Goal: Check status

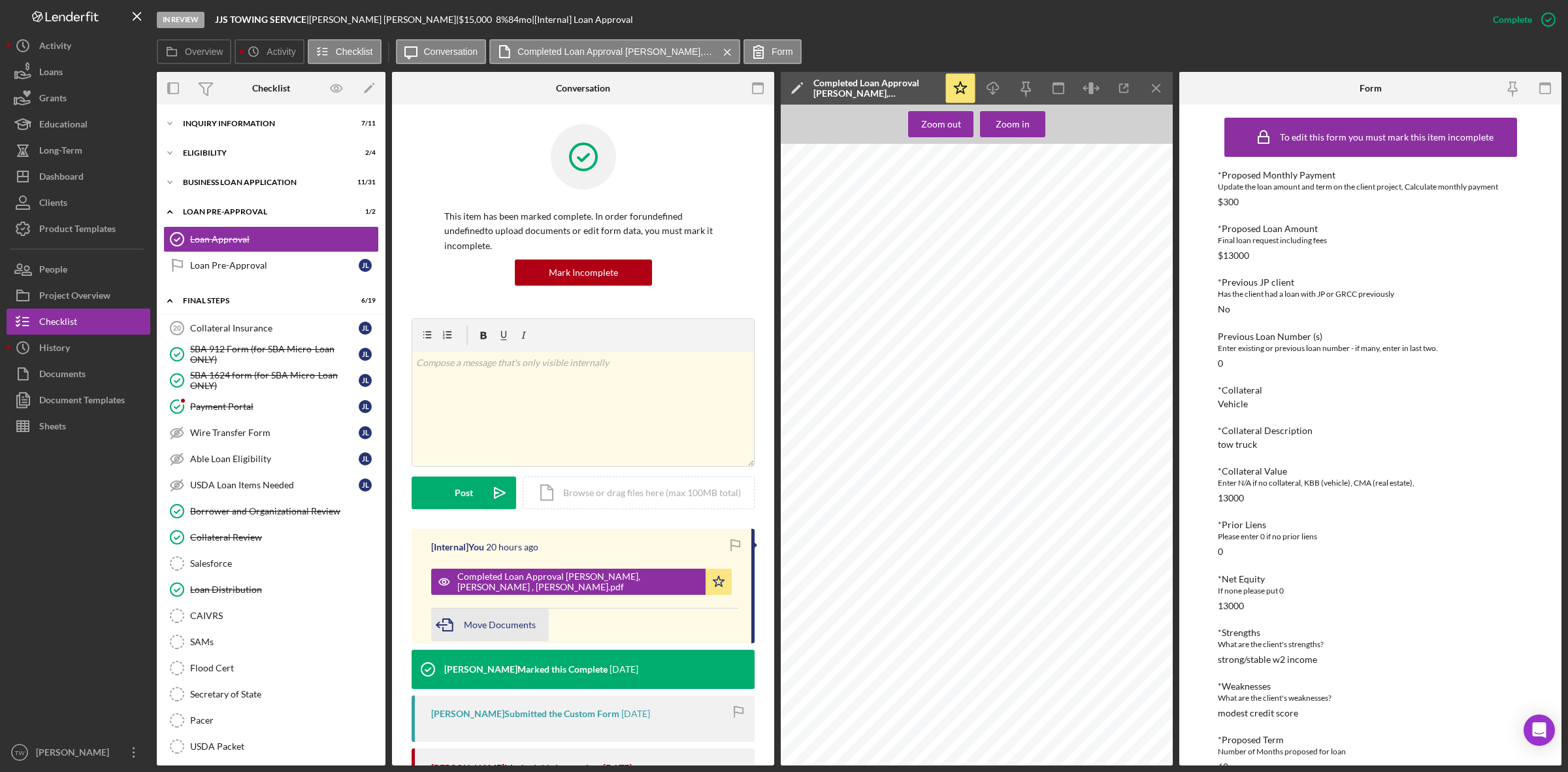
scroll to position [245, 0]
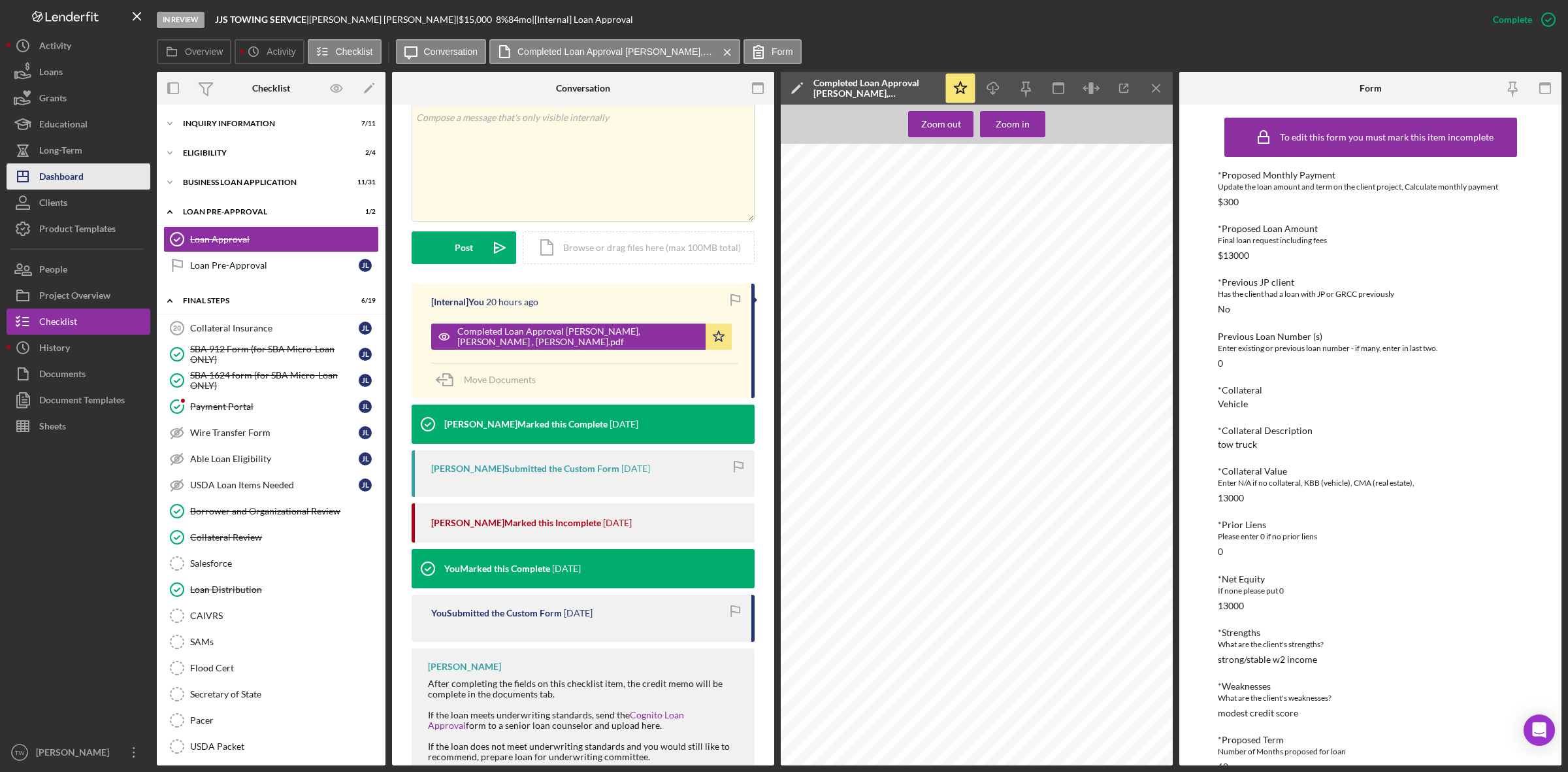
click at [72, 176] on div "Dashboard" at bounding box center [61, 178] width 44 height 29
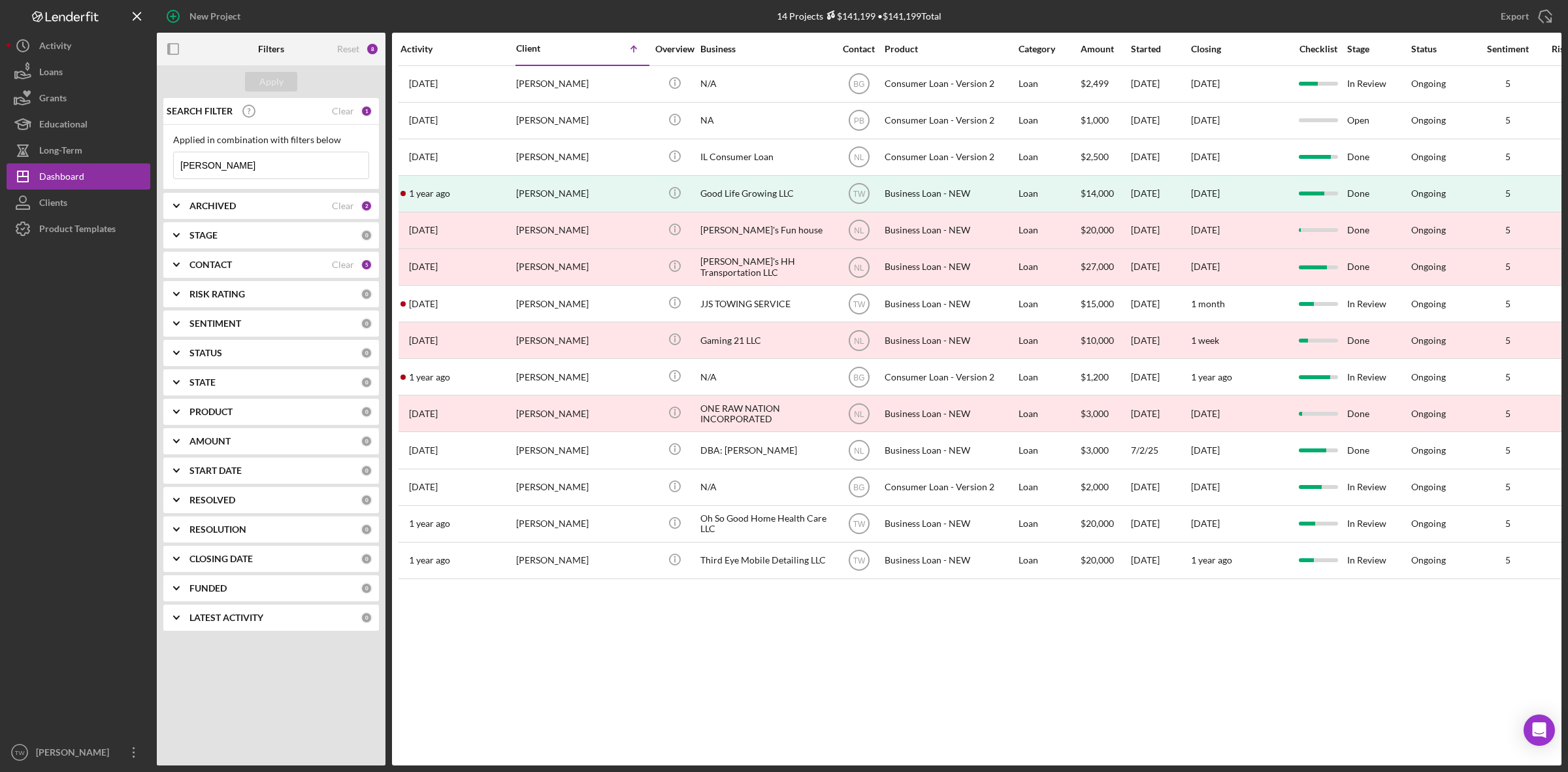
click at [265, 164] on input "[PERSON_NAME]" at bounding box center [271, 165] width 195 height 26
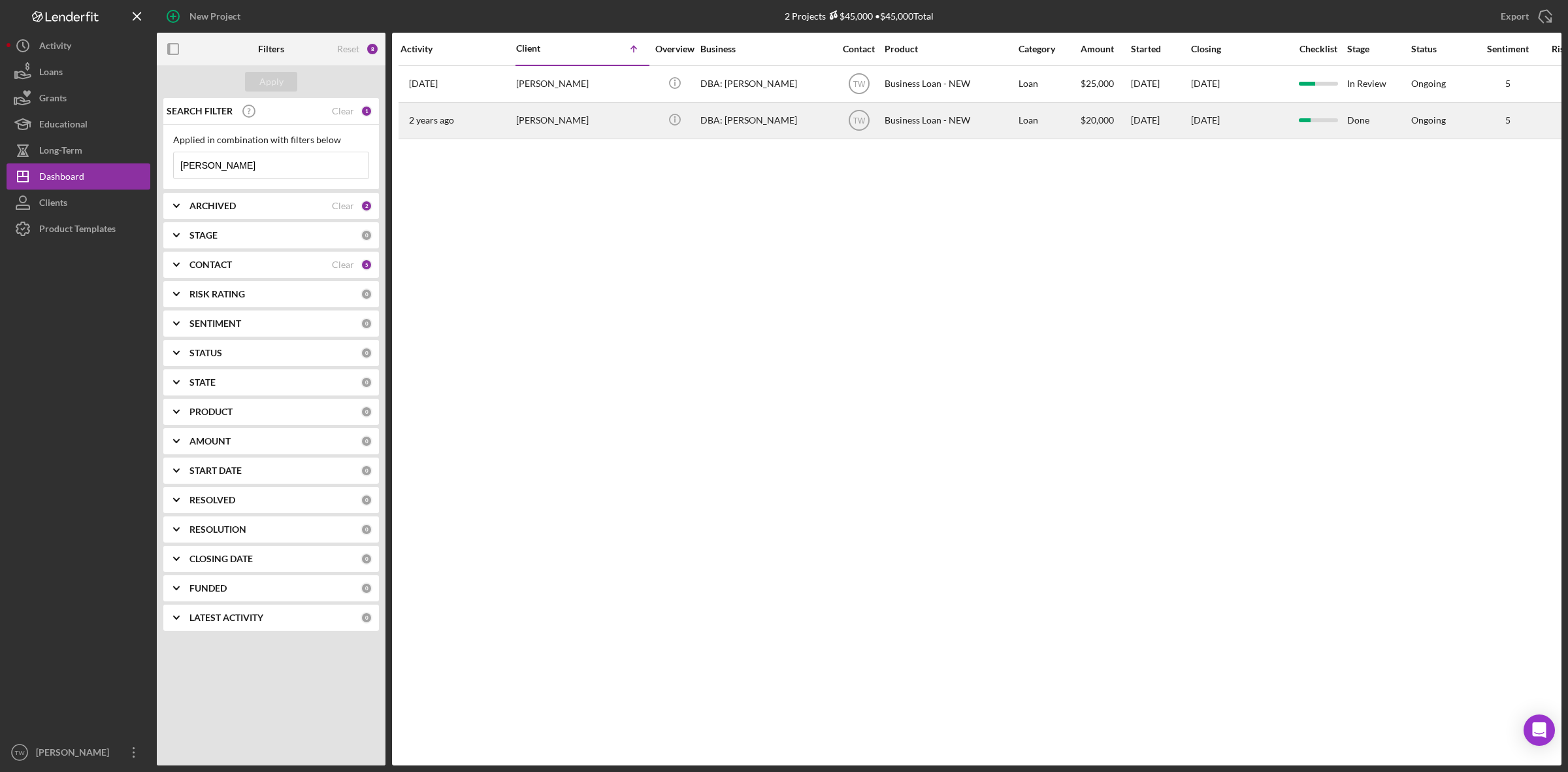
type input "[PERSON_NAME]"
click at [520, 125] on div "[PERSON_NAME]" at bounding box center [581, 121] width 131 height 34
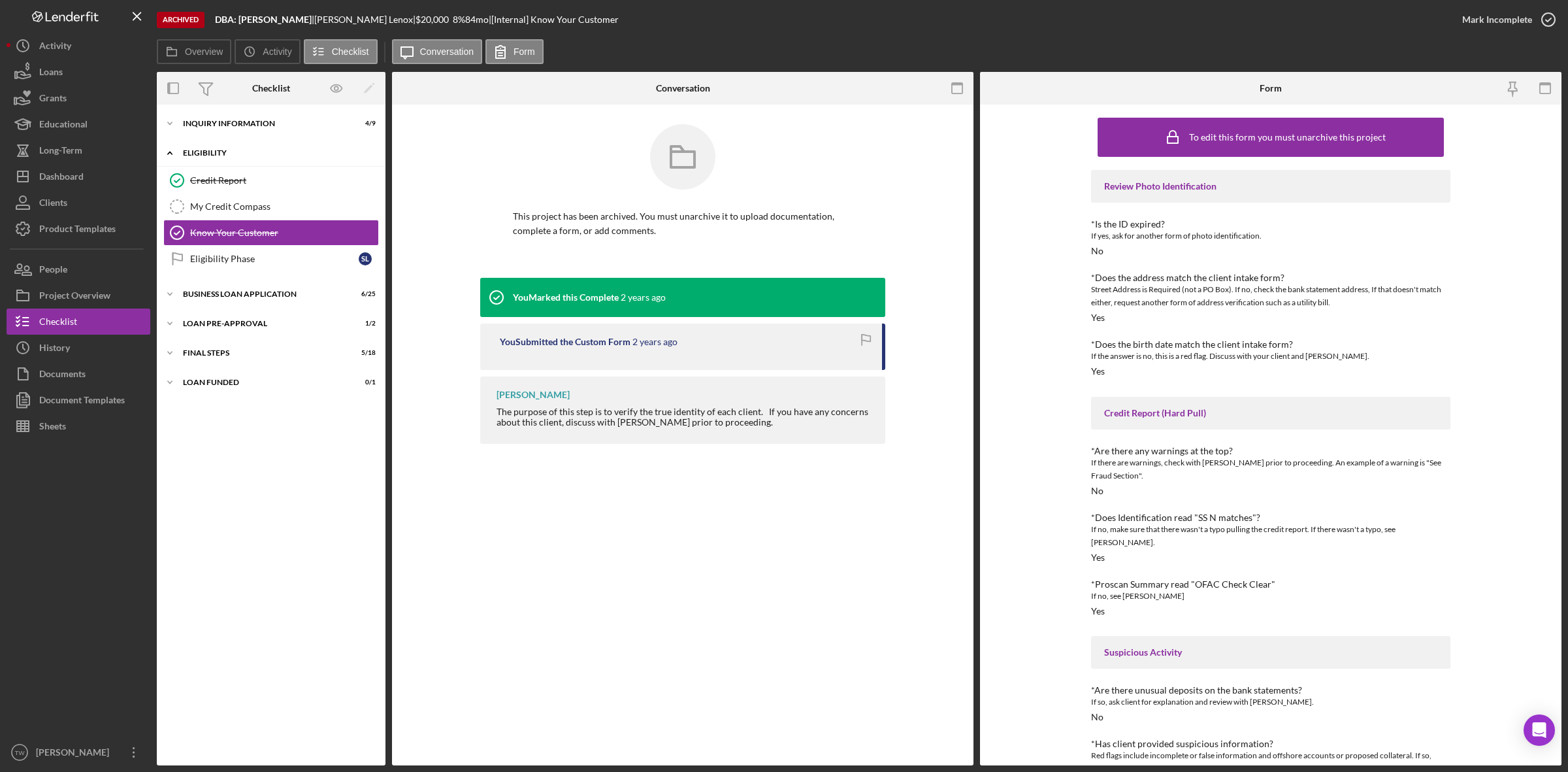
click at [232, 161] on div "Icon/Expander ELIGIBILITY 2 / 4" at bounding box center [271, 153] width 229 height 27
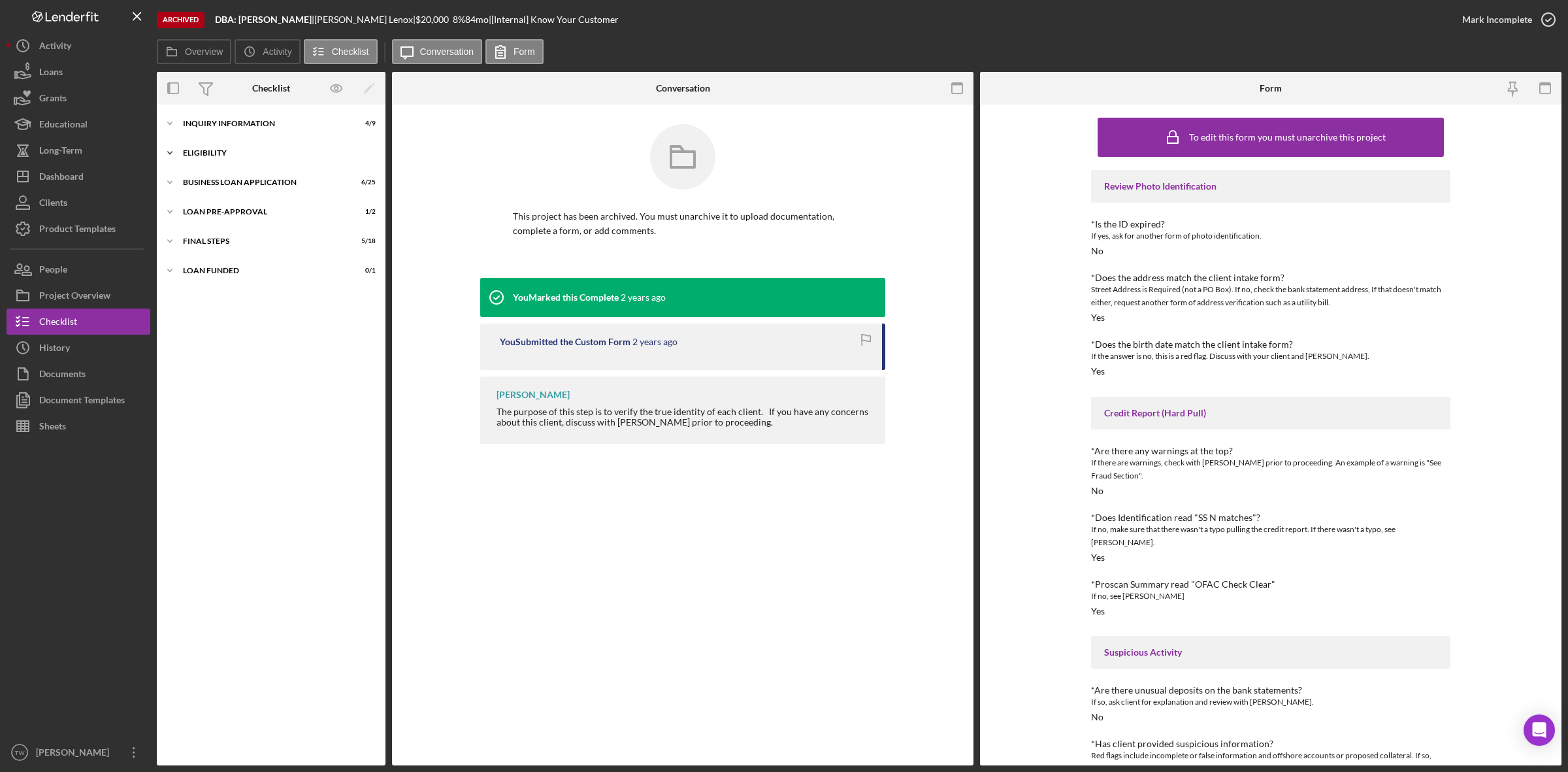
click at [220, 147] on div "Icon/Expander ELIGIBILITY 2 / 4" at bounding box center [271, 152] width 229 height 26
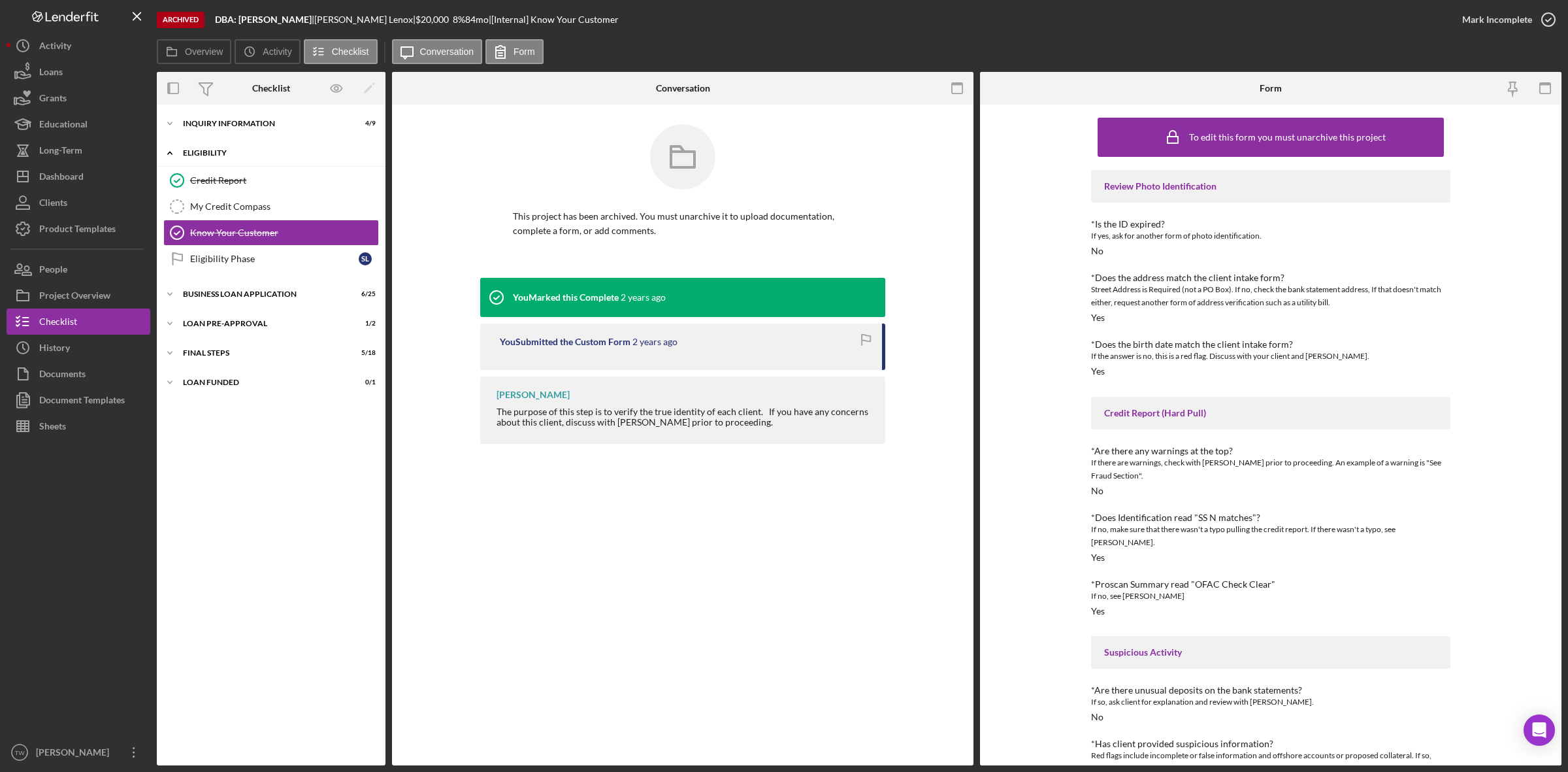
click at [219, 175] on div "Credit Report" at bounding box center [284, 180] width 188 height 11
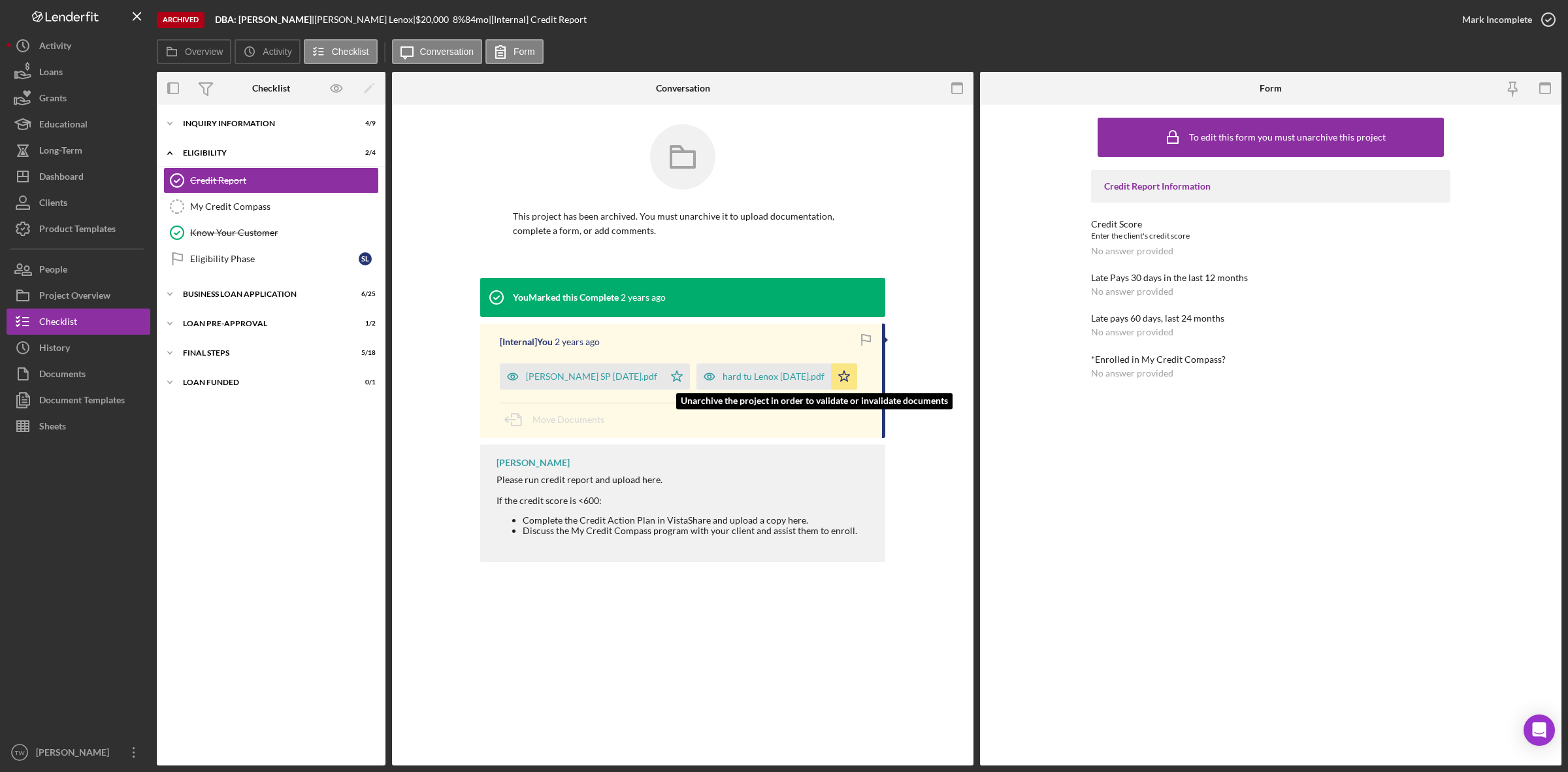
click at [776, 381] on div "hard tu Lenox [DATE].pdf" at bounding box center [774, 376] width 102 height 11
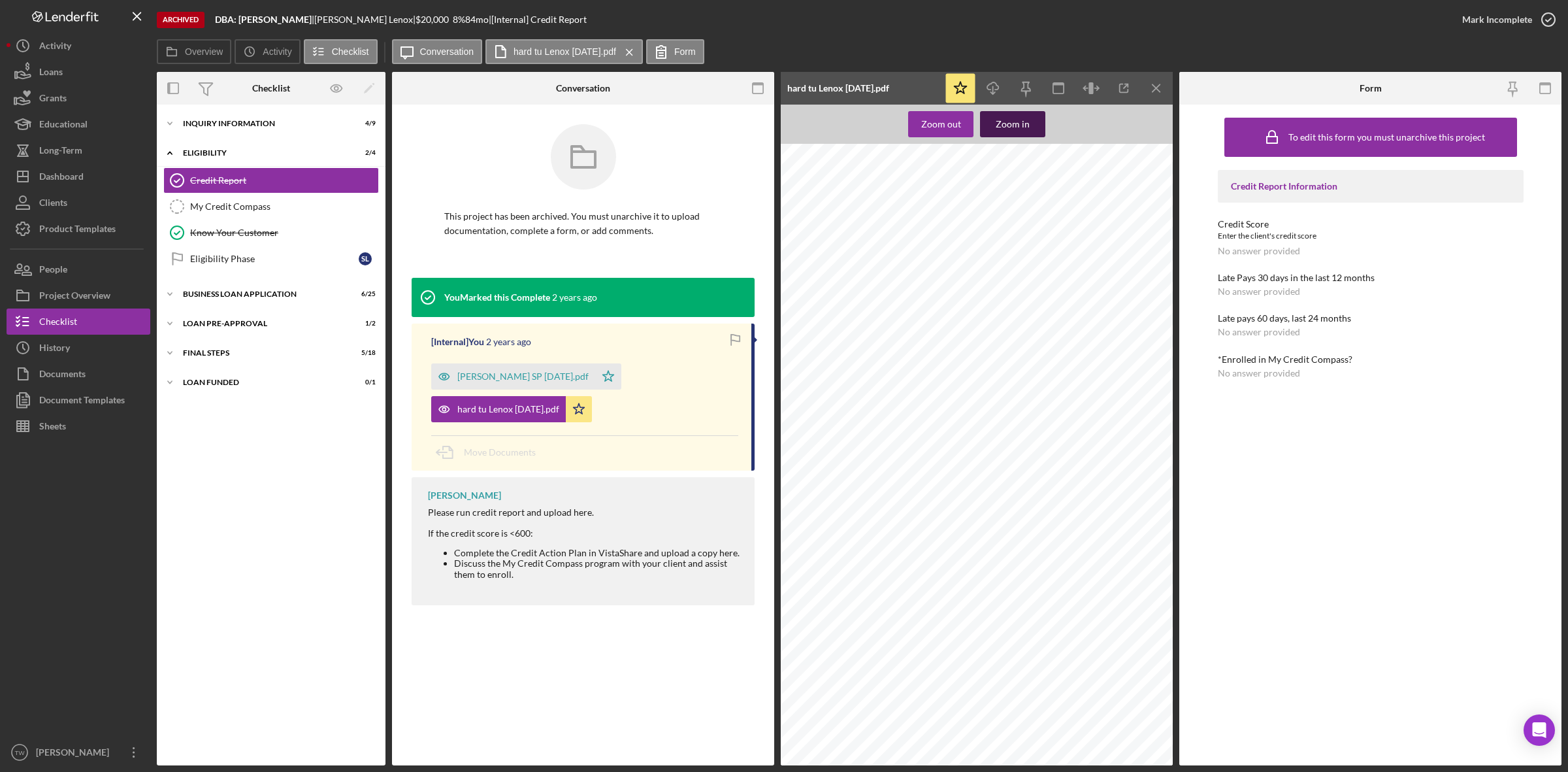
click at [998, 111] on div "Zoom in" at bounding box center [1012, 124] width 34 height 26
click at [730, 736] on div "Credit Report Credit Report This project has been archived. You must unarchive …" at bounding box center [583, 435] width 382 height 661
click at [1216, 484] on div "To edit this form you must unarchive this project Credit Report Information Cre…" at bounding box center [1370, 435] width 382 height 661
click at [59, 170] on div "Dashboard" at bounding box center [61, 178] width 44 height 29
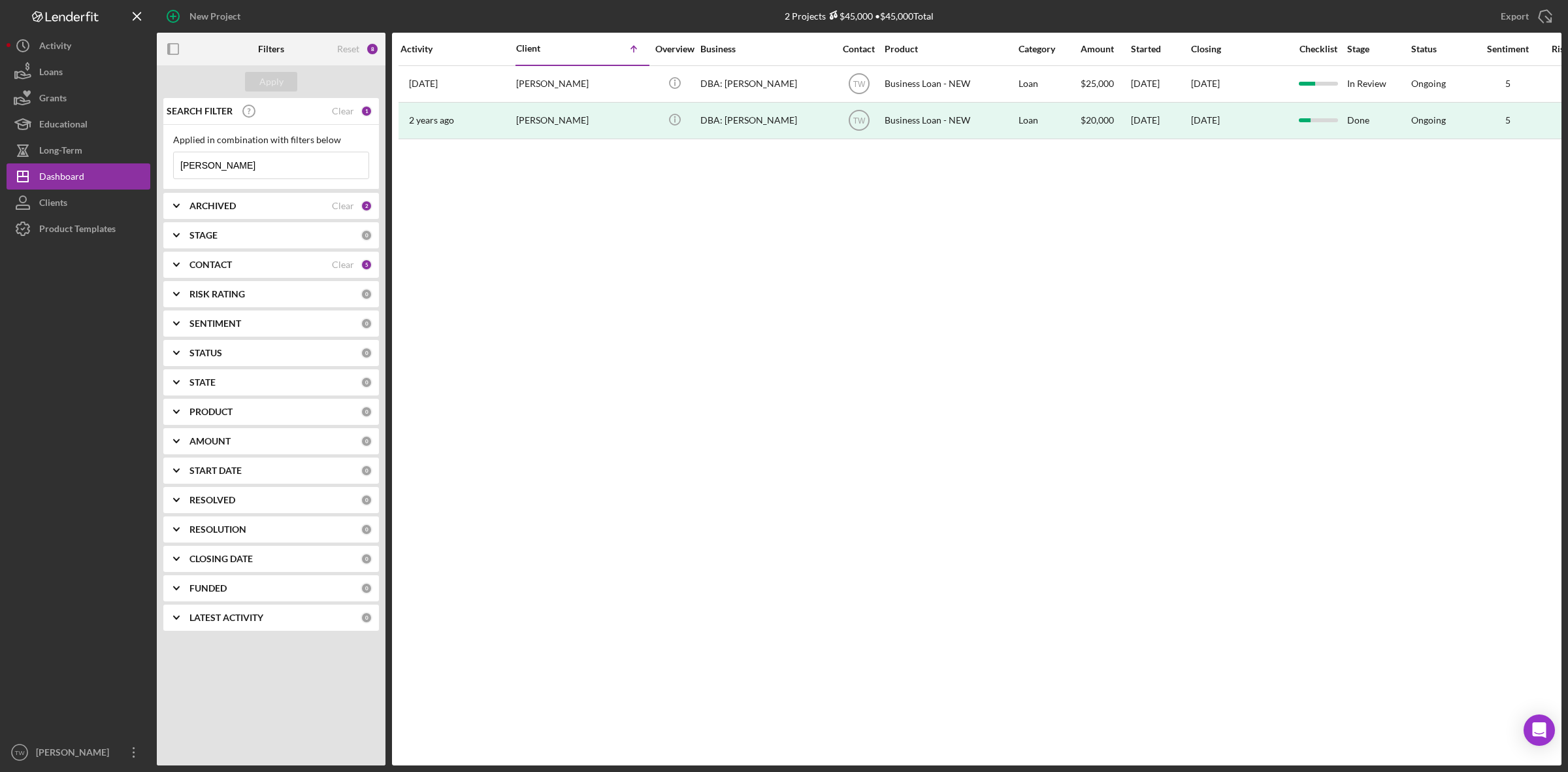
click at [236, 168] on input "[PERSON_NAME]" at bounding box center [271, 165] width 195 height 26
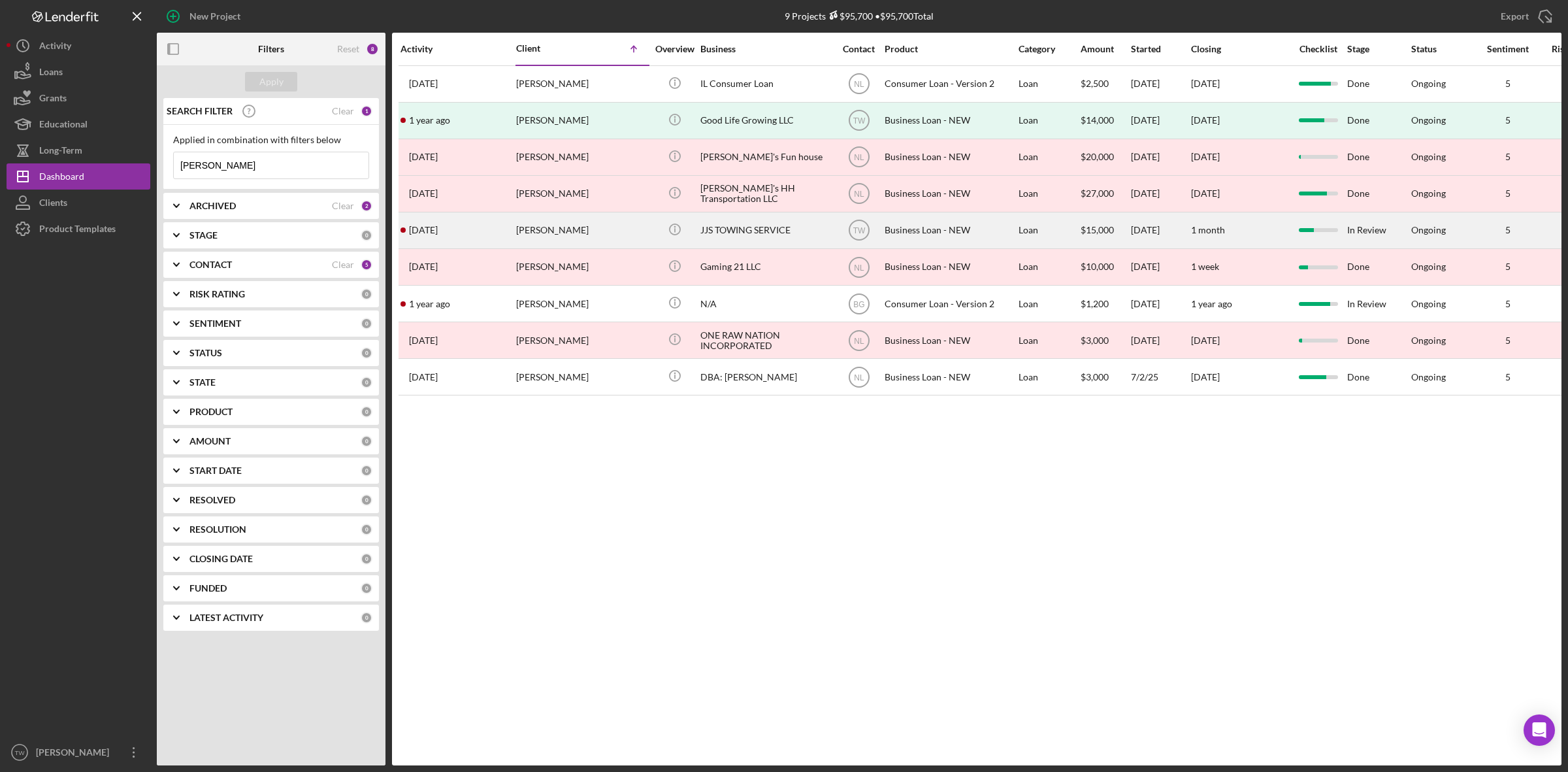
type input "[PERSON_NAME]"
click at [521, 229] on div "[PERSON_NAME]" at bounding box center [581, 231] width 131 height 34
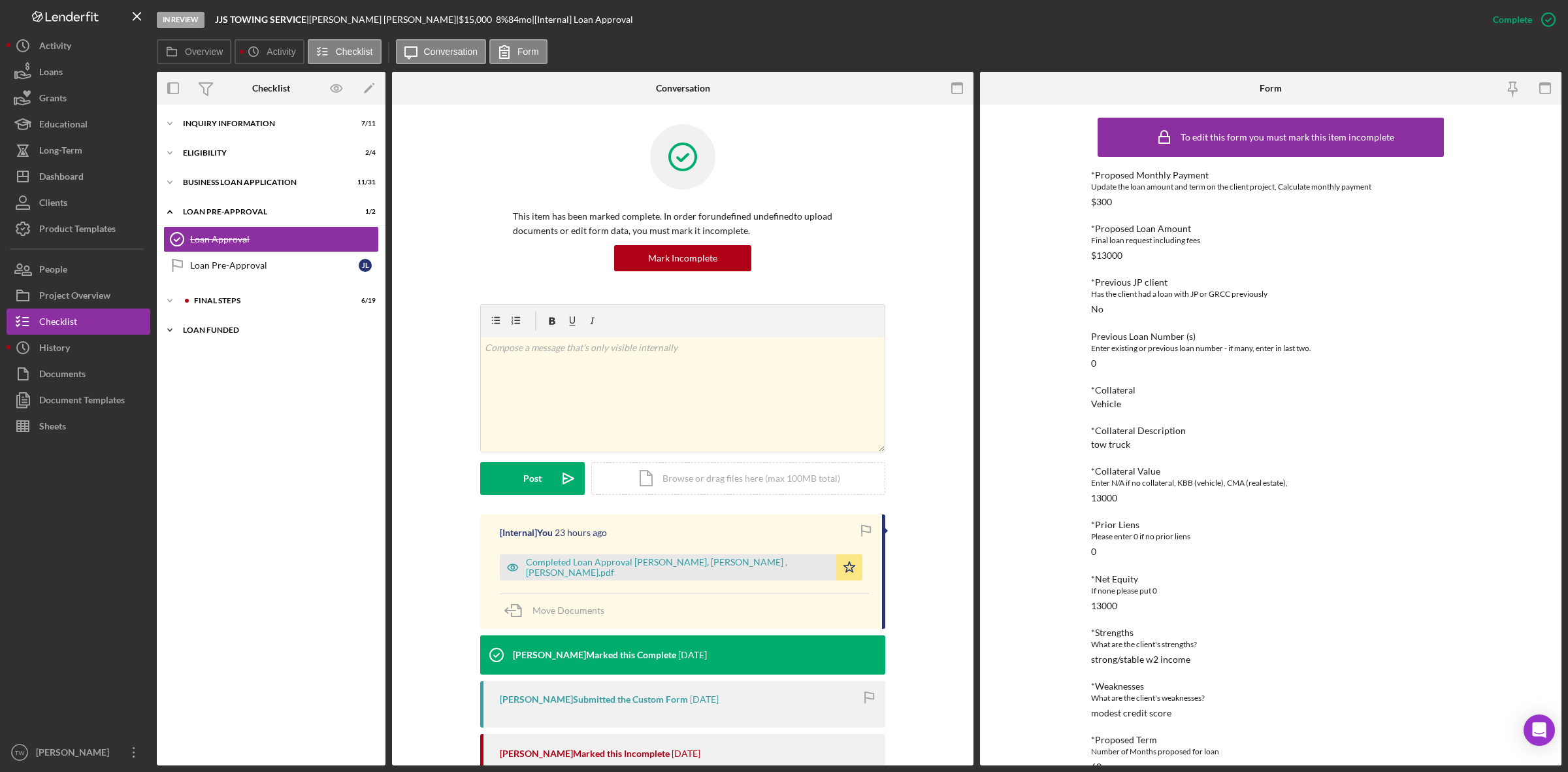
drag, startPoint x: 188, startPoint y: 331, endPoint x: 190, endPoint y: 322, distance: 9.2
click at [188, 331] on div "LOAN FUNDED" at bounding box center [276, 330] width 186 height 8
click at [201, 290] on div "Icon/Expander FINAL STEPS 6 / 19" at bounding box center [271, 300] width 229 height 26
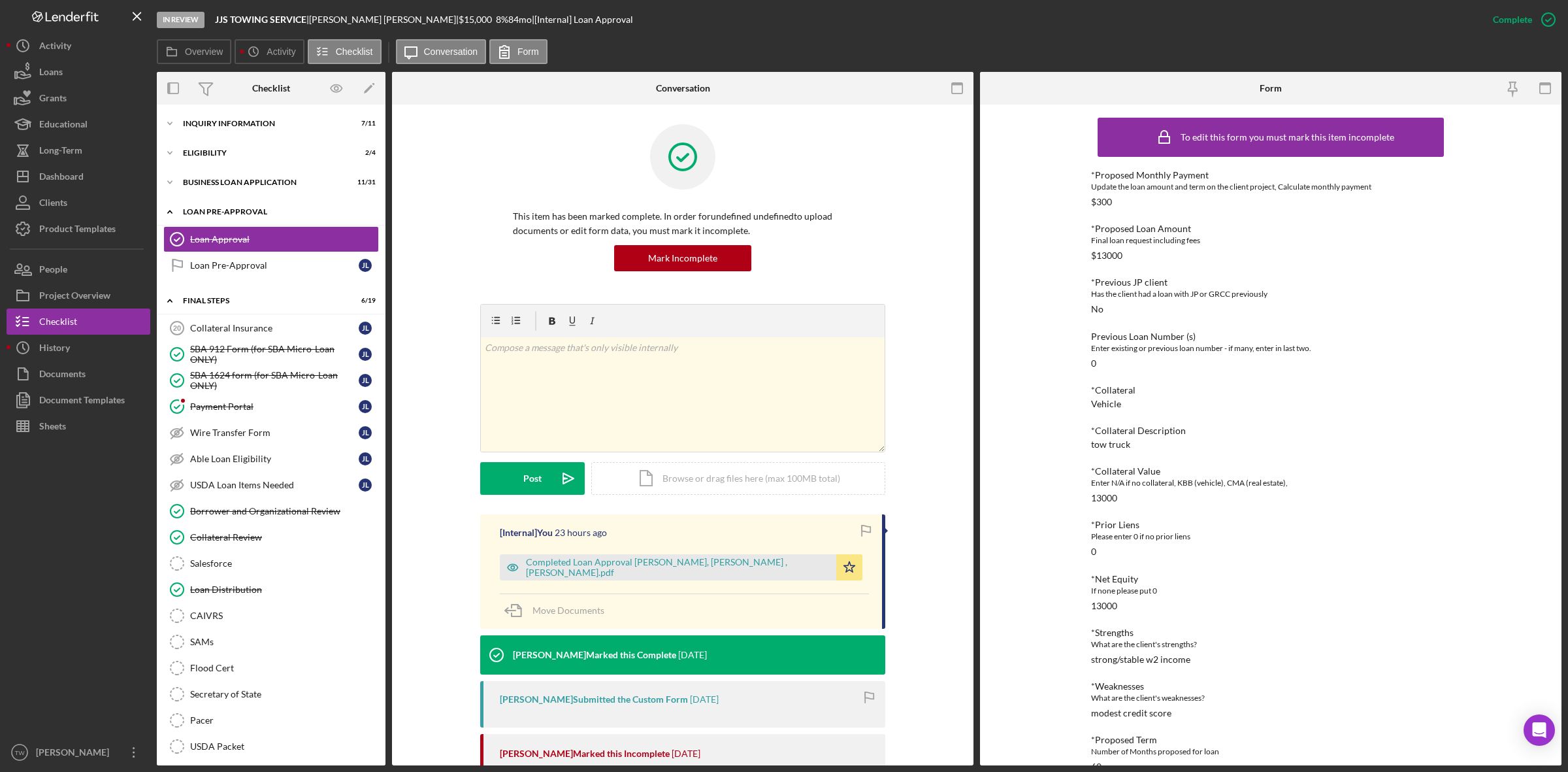
click at [227, 215] on div "Icon/Expander LOAN PRE-APPROVAL 1 / 2" at bounding box center [271, 212] width 229 height 27
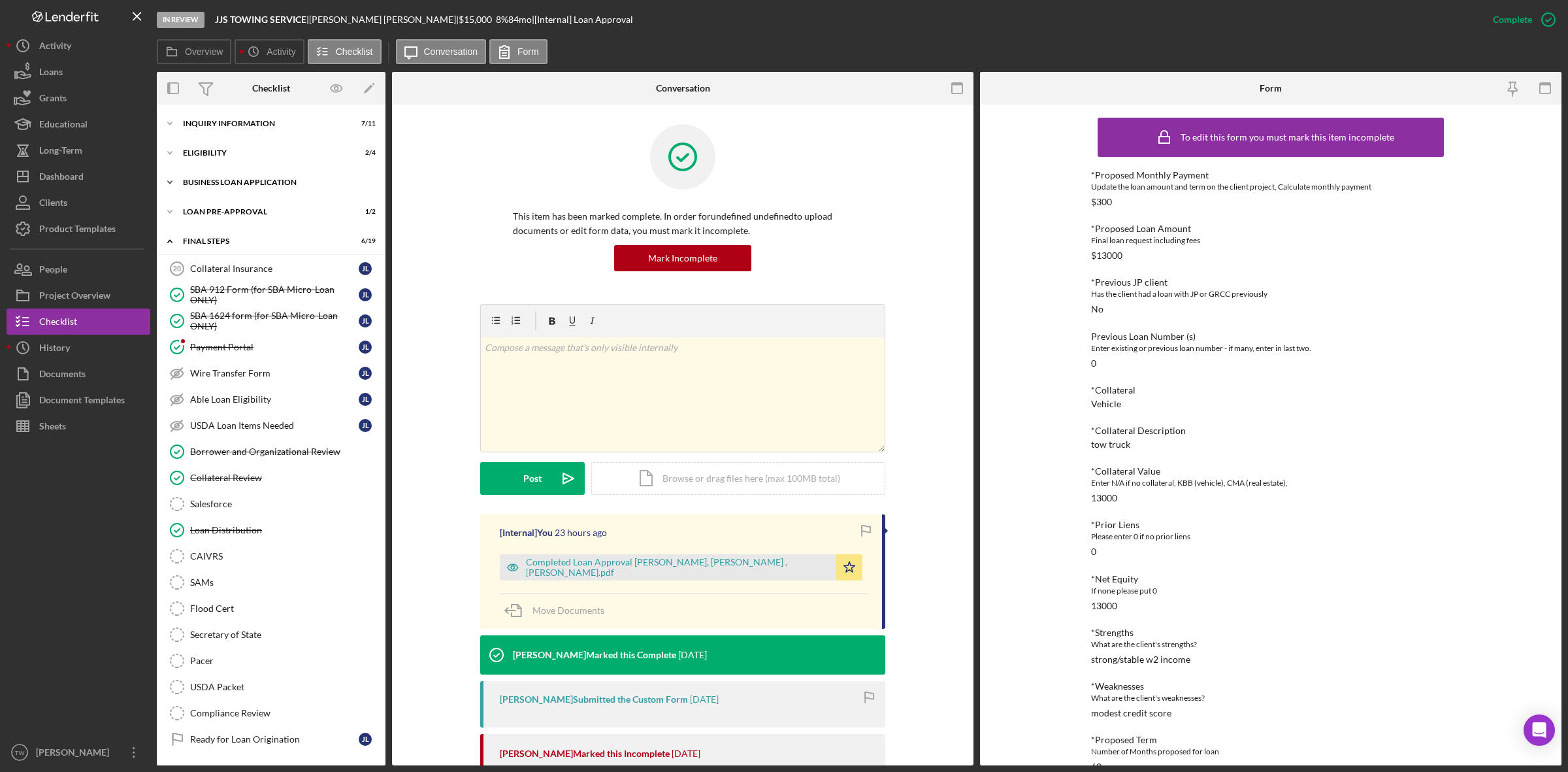
click at [233, 183] on div "BUSINESS LOAN APPLICATION" at bounding box center [276, 182] width 186 height 8
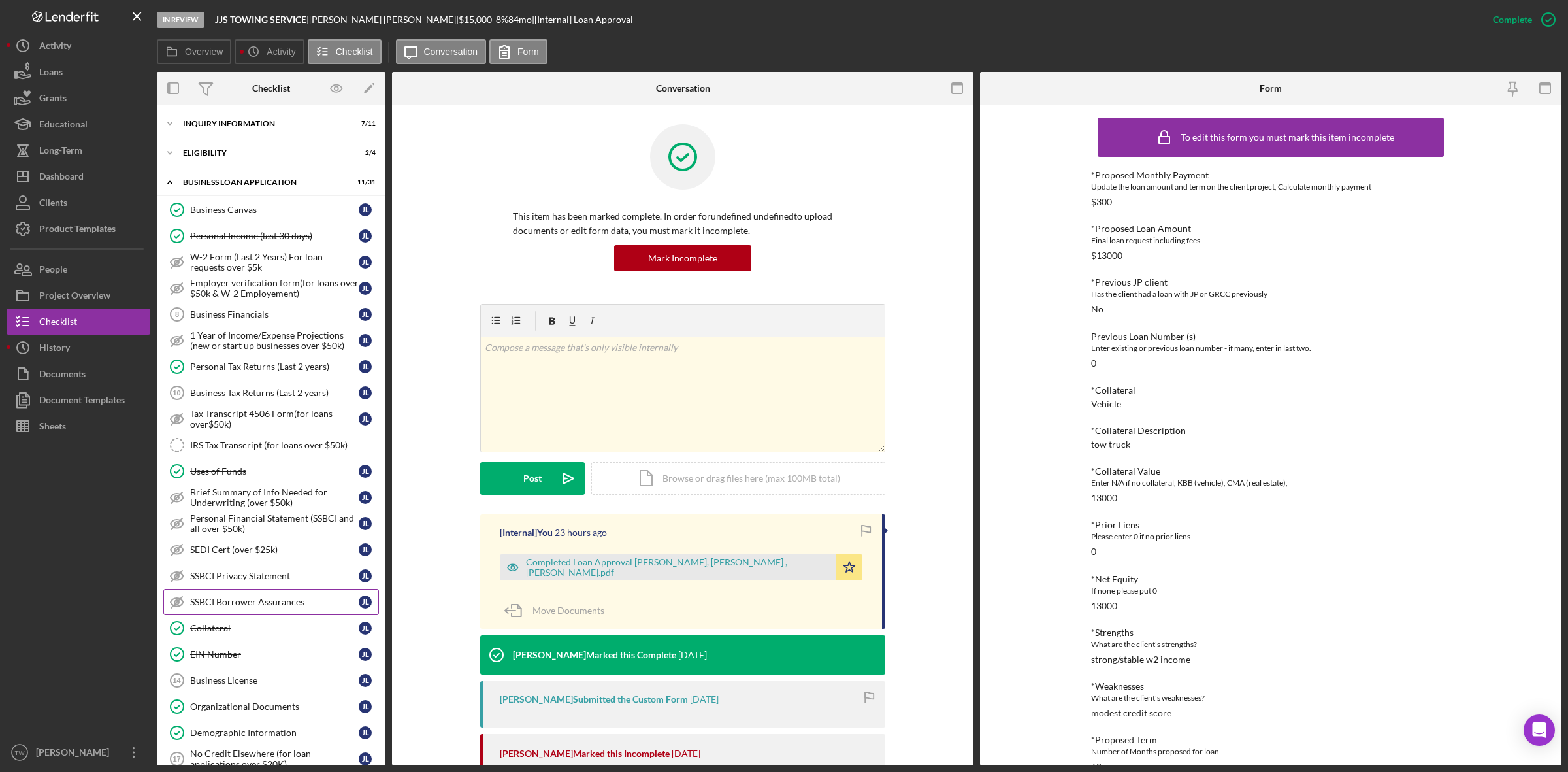
scroll to position [327, 0]
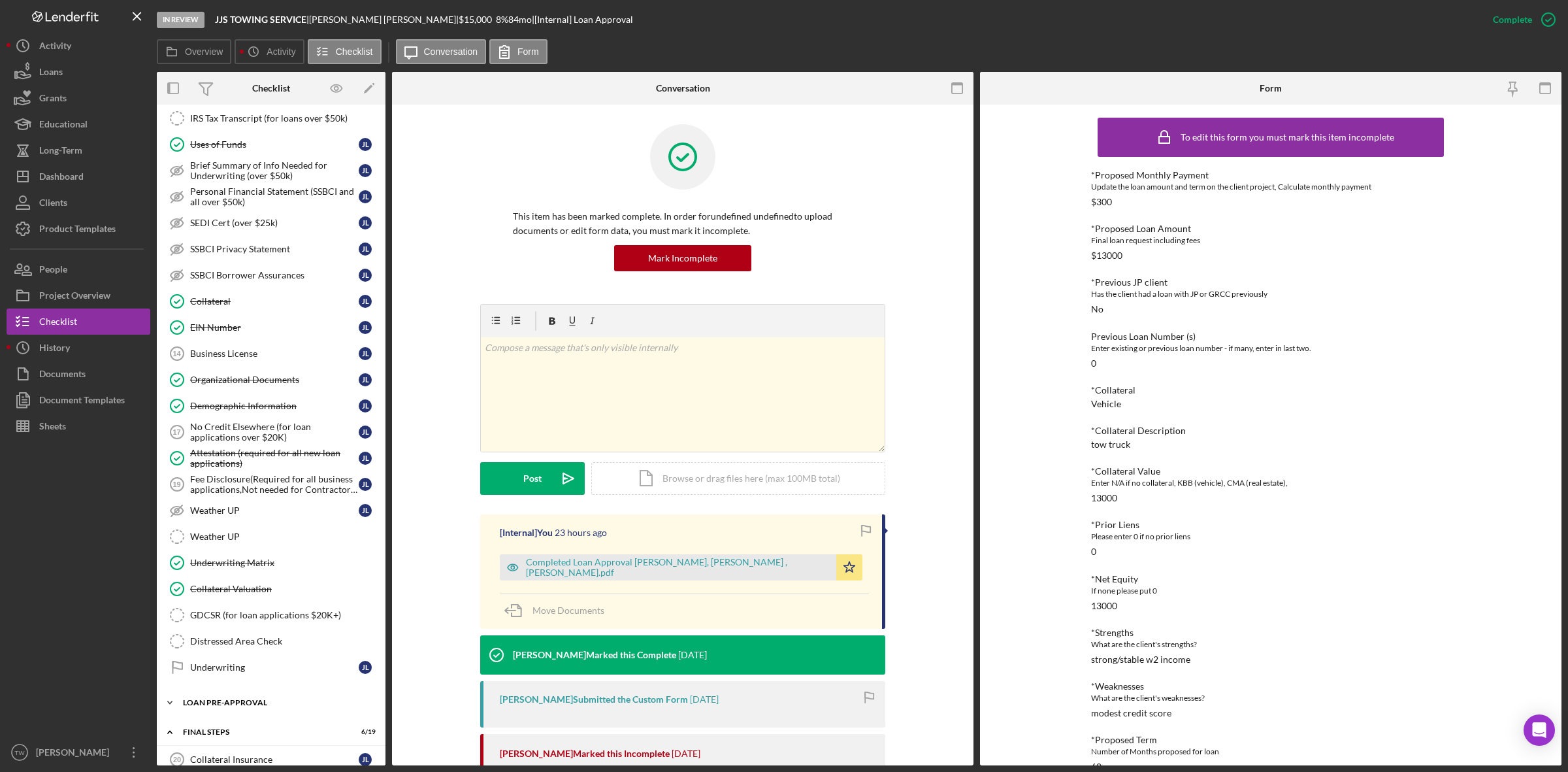
click at [260, 716] on div "Icon/Expander LOAN PRE-APPROVAL 1 / 2" at bounding box center [271, 702] width 229 height 26
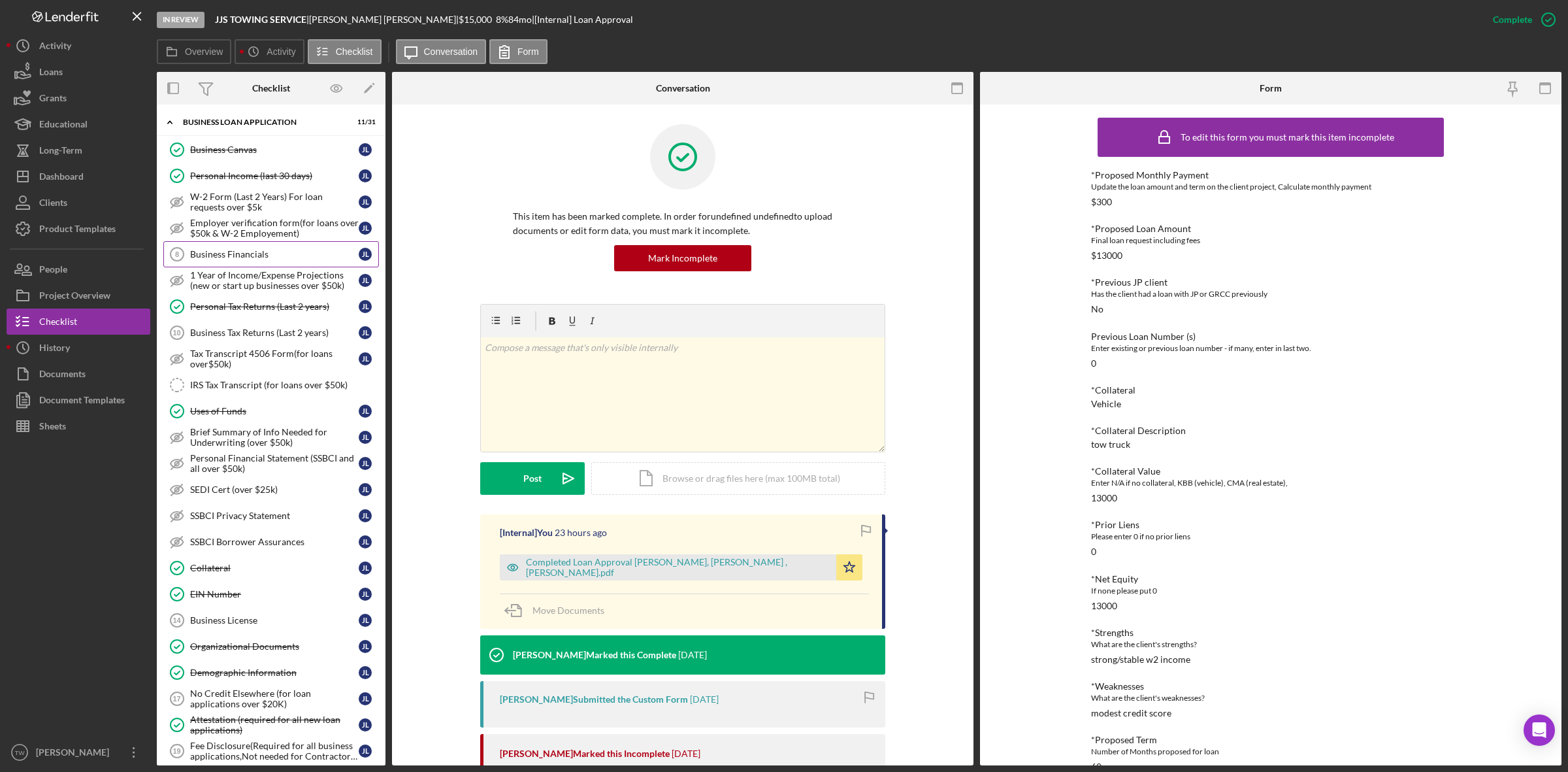
scroll to position [0, 0]
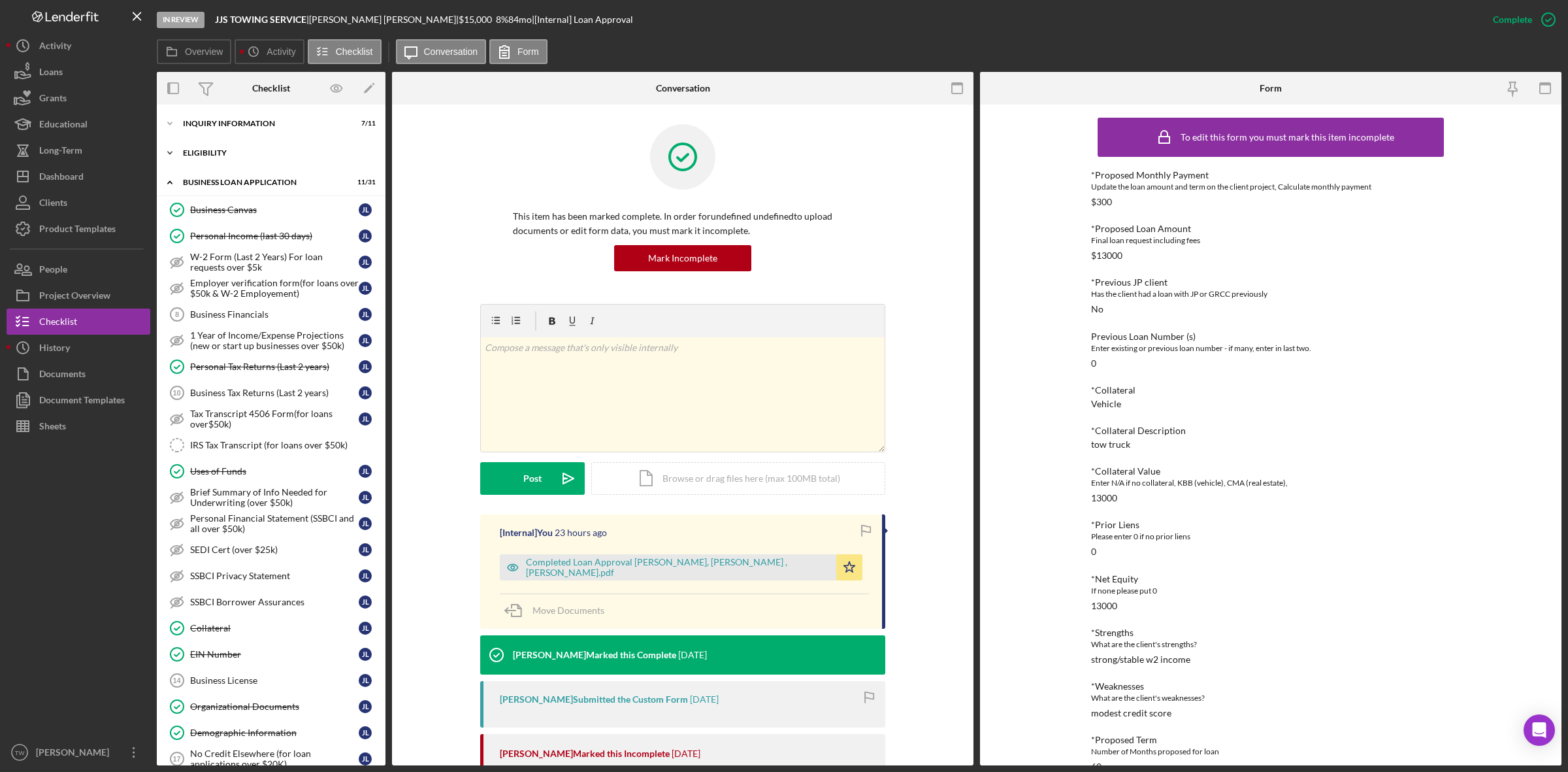
click at [234, 154] on div "ELIGIBILITY" at bounding box center [276, 153] width 186 height 8
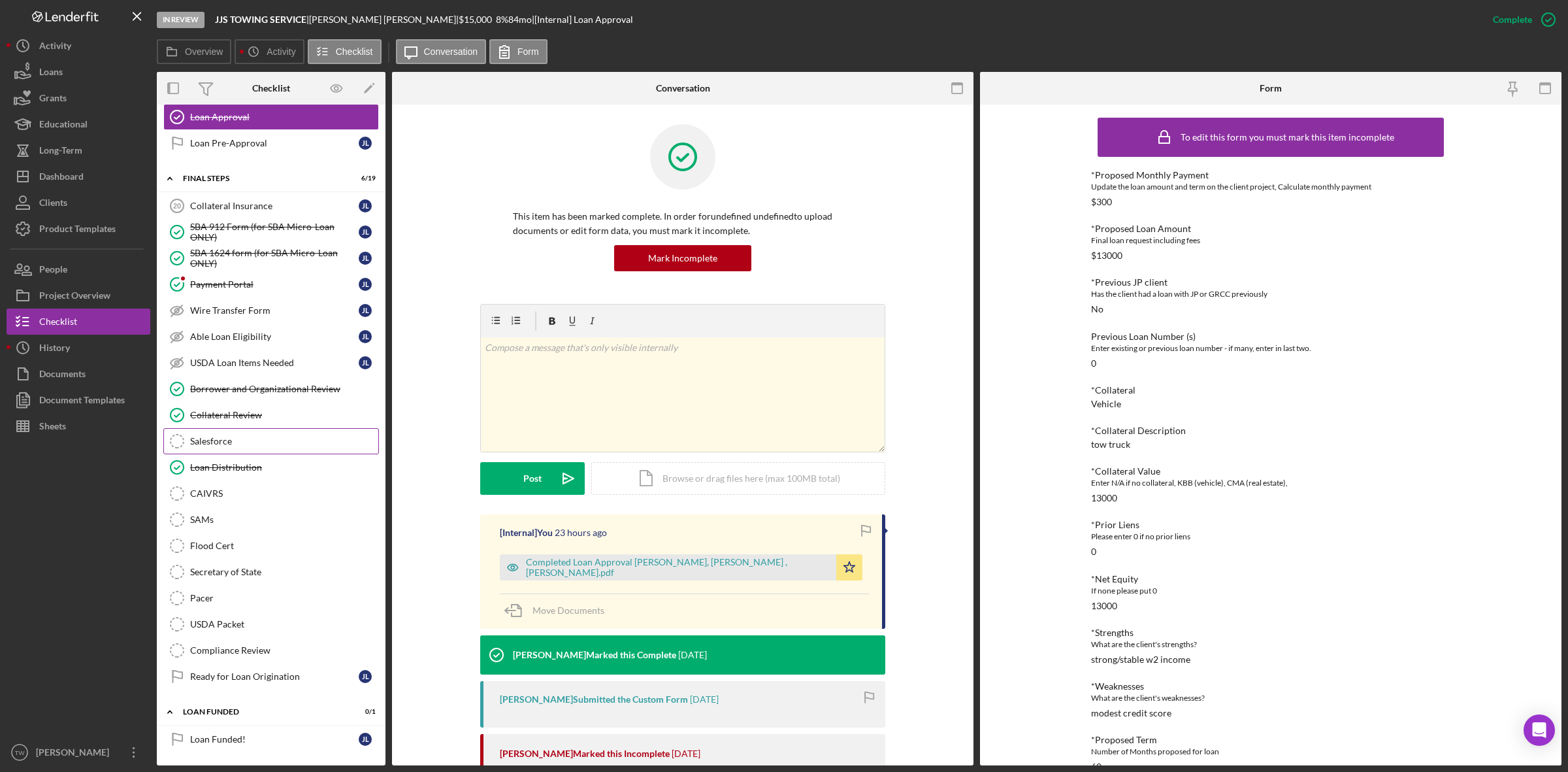
scroll to position [988, 0]
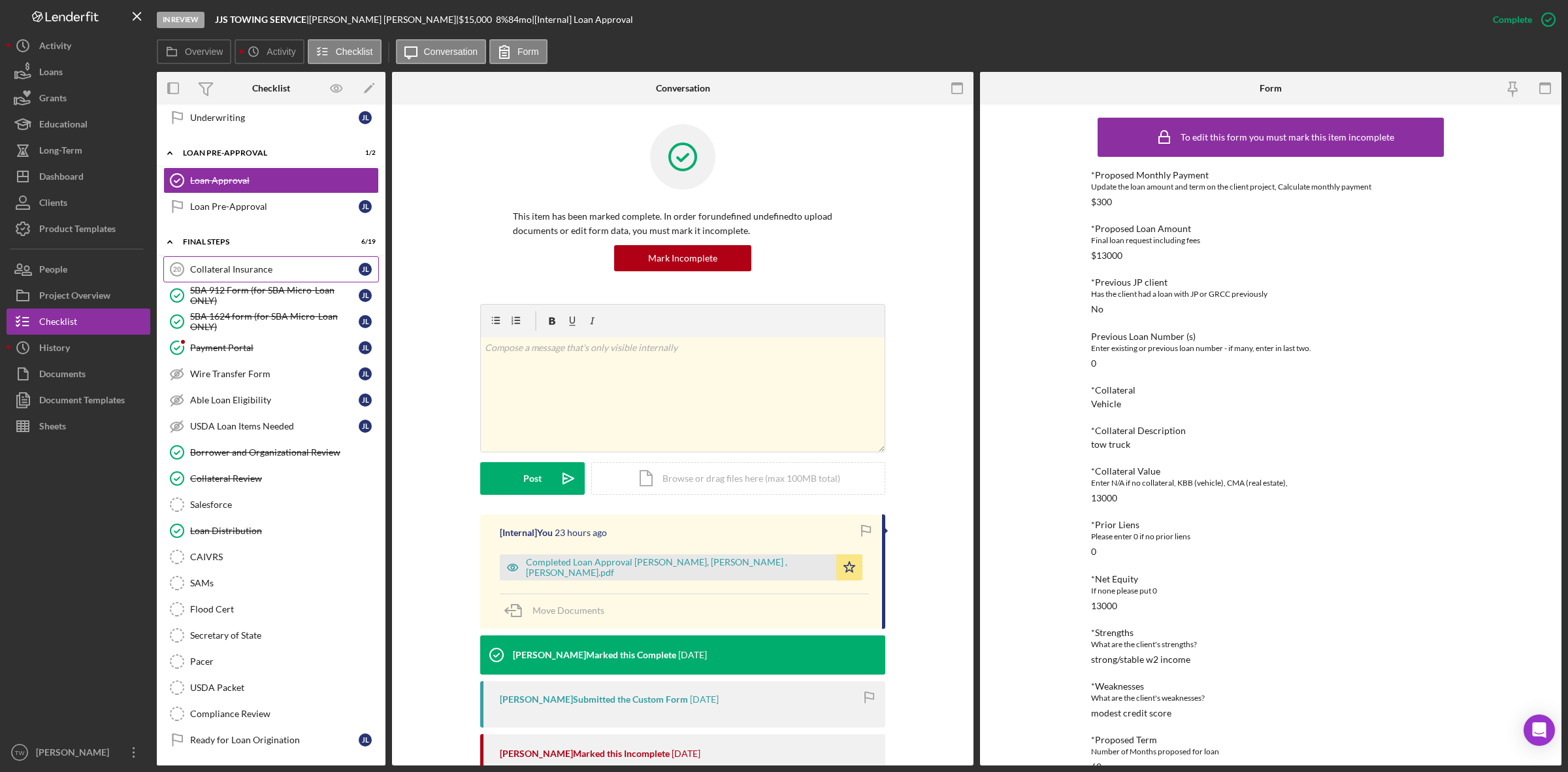
click at [244, 274] on div "Collateral Insurance" at bounding box center [274, 269] width 168 height 11
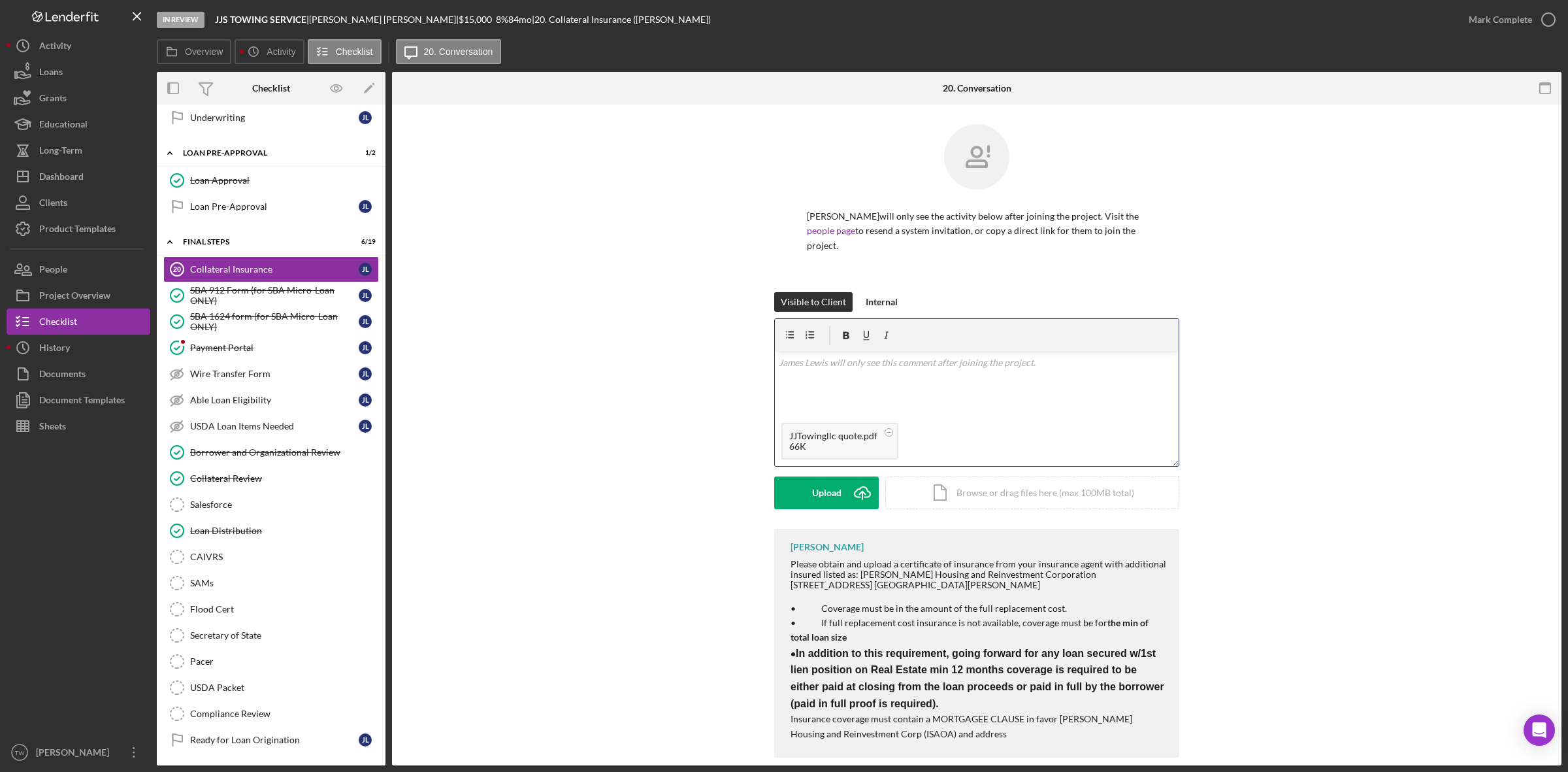
click at [902, 374] on div "v Color teal Color pink Remove color Add row above Add row below Add column bef…" at bounding box center [977, 384] width 404 height 65
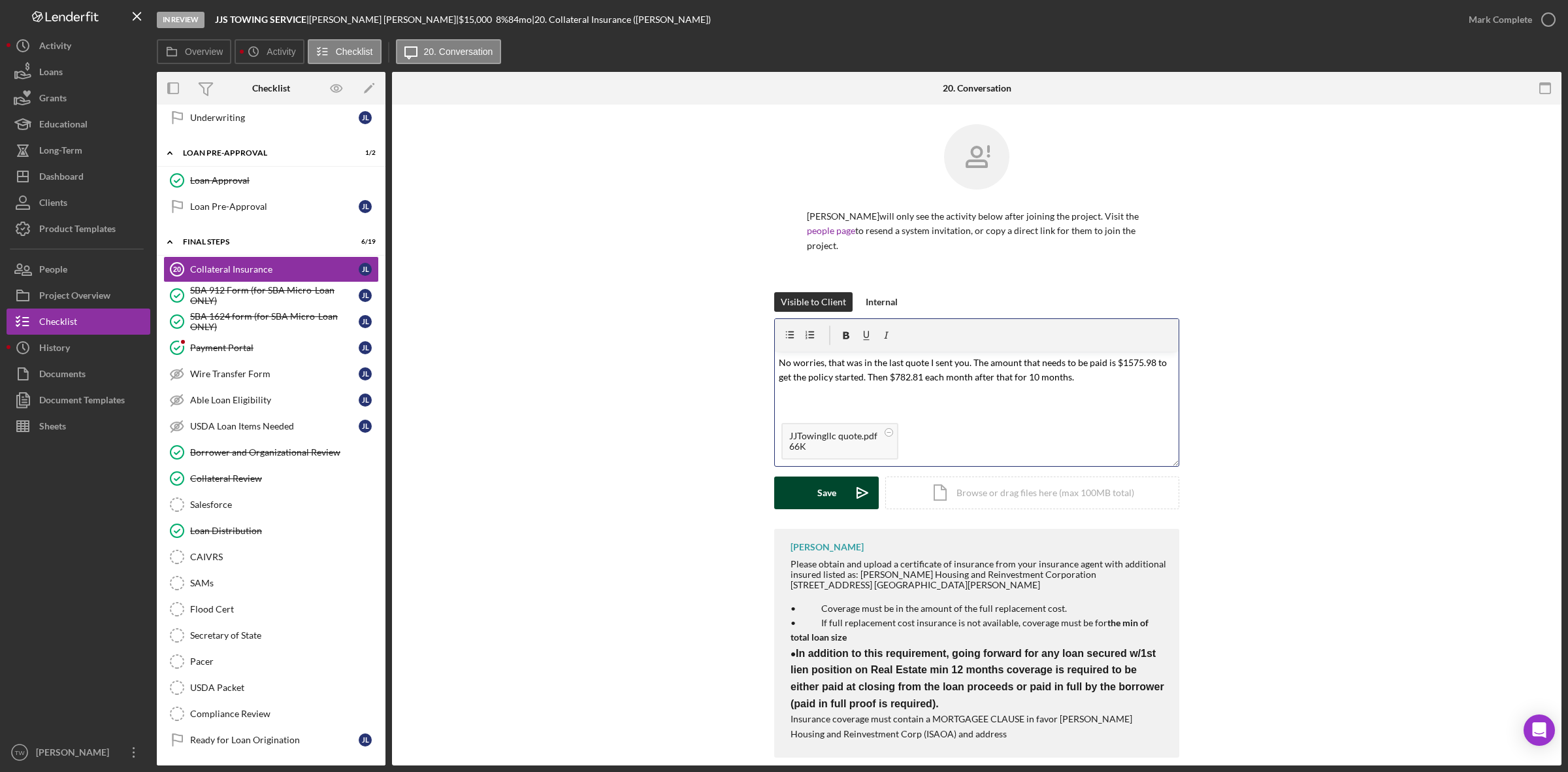
click at [822, 487] on div "Save" at bounding box center [827, 492] width 19 height 32
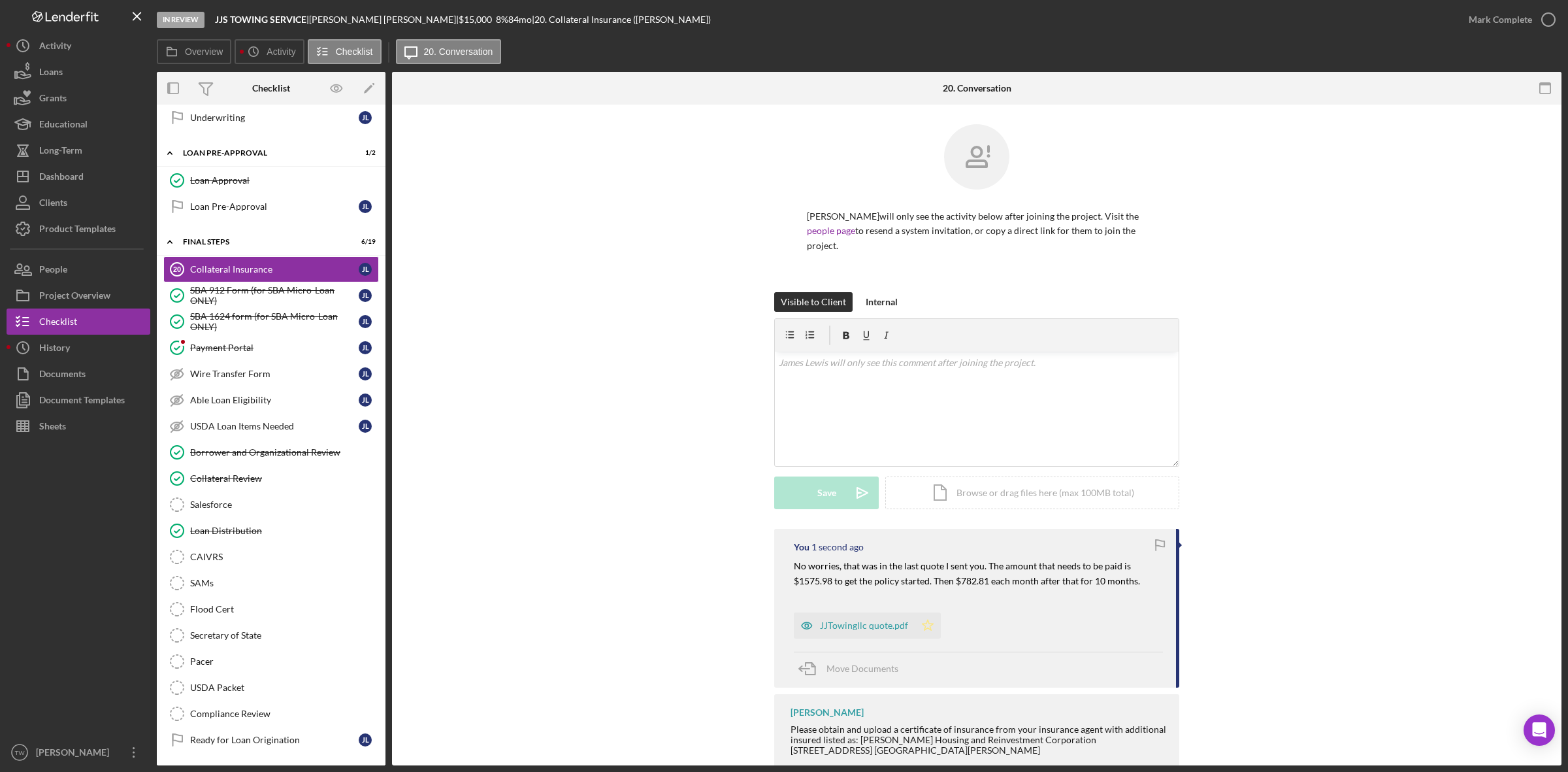
click at [930, 616] on icon "Icon/Star" at bounding box center [927, 625] width 26 height 26
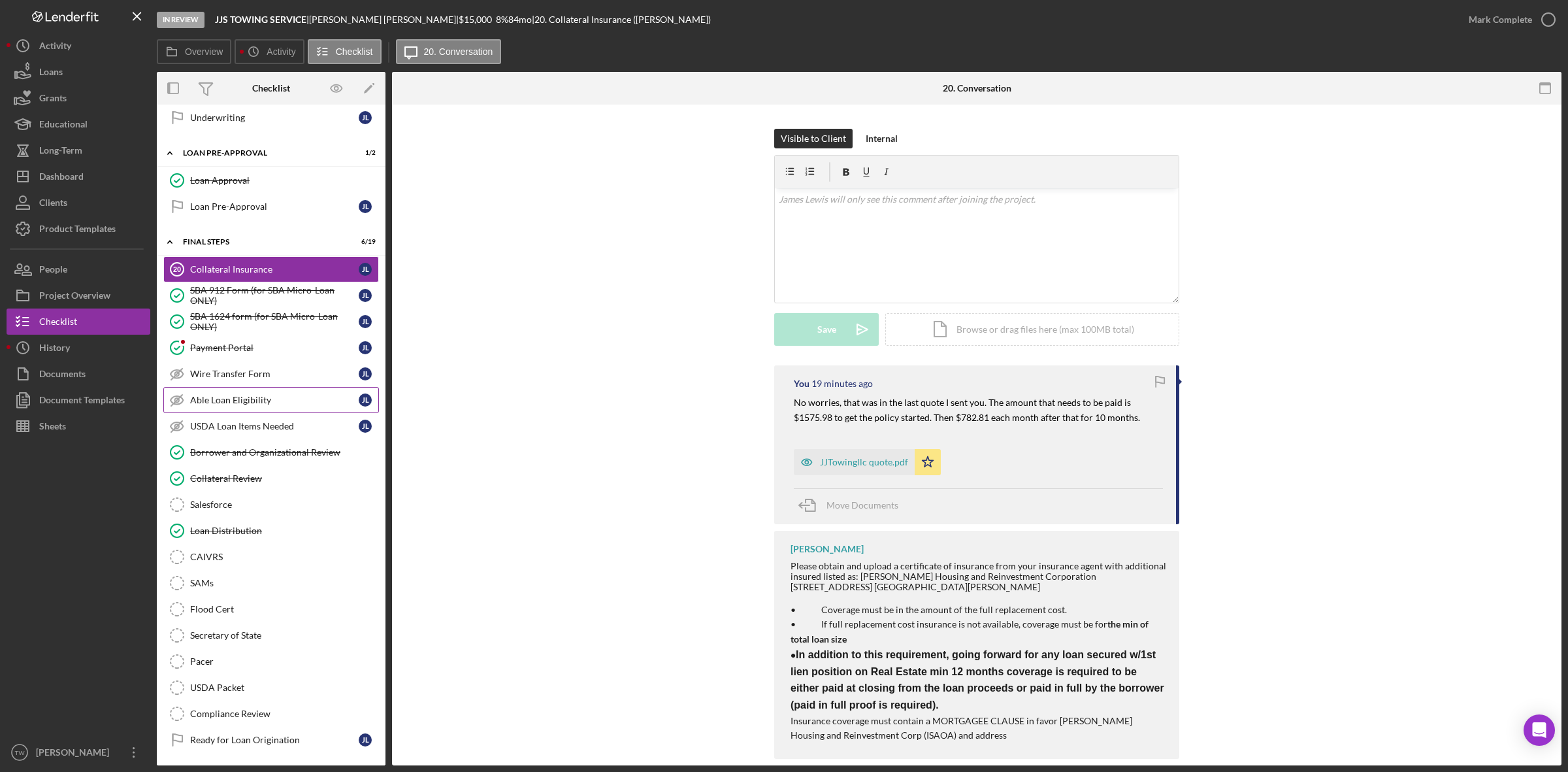
scroll to position [1070, 0]
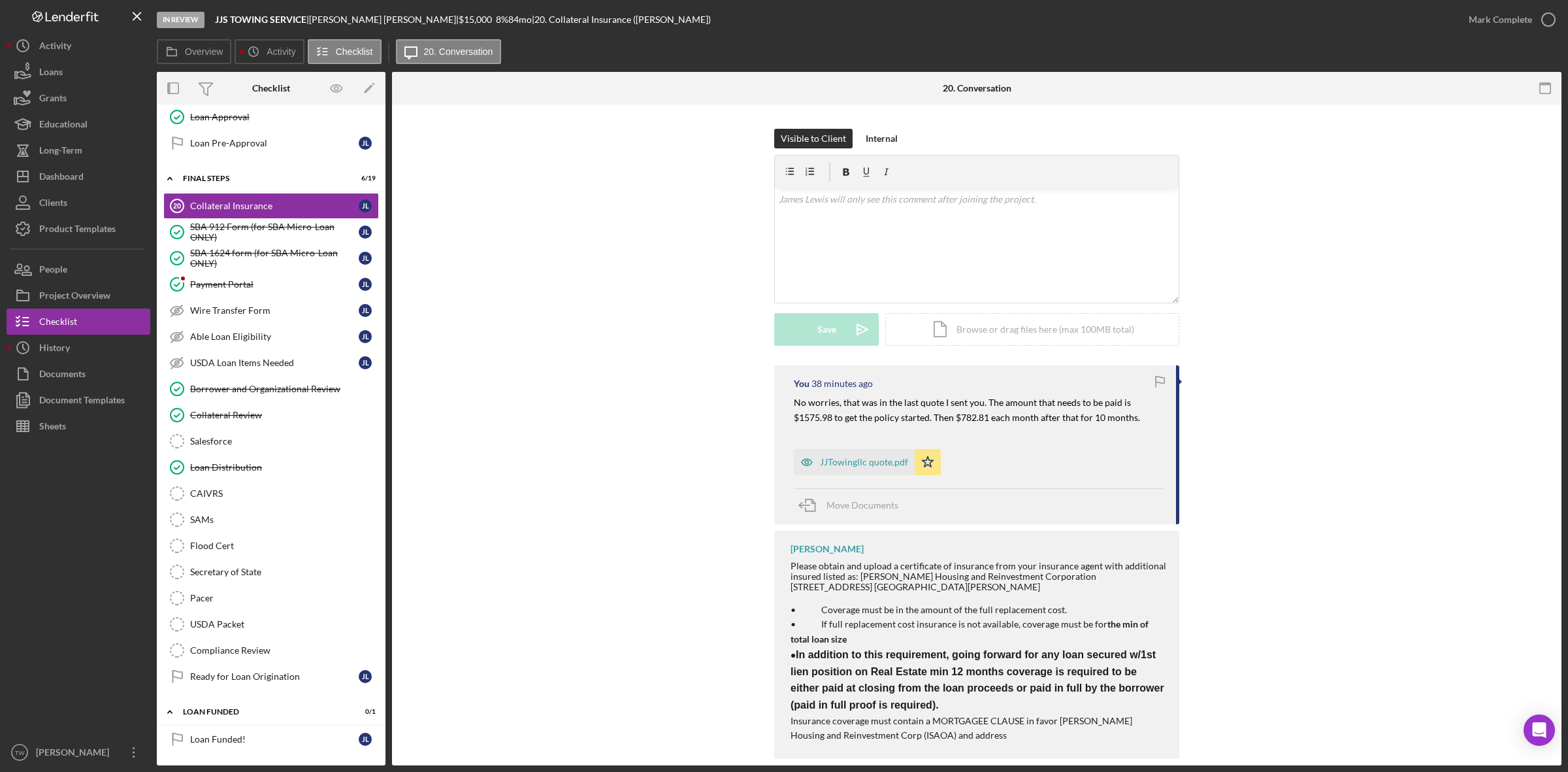
click at [1298, 215] on div "Visible to Client Internal v Color teal Color pink Remove color Add row above A…" at bounding box center [976, 247] width 1130 height 237
